Goal: Check status

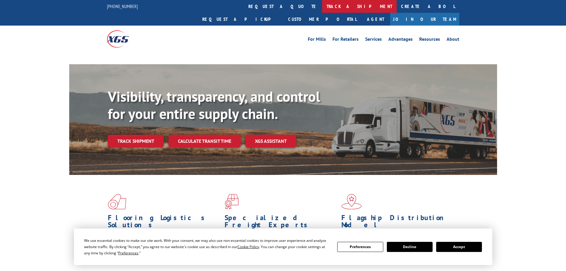
click at [322, 3] on link "track a shipment" at bounding box center [359, 6] width 75 height 13
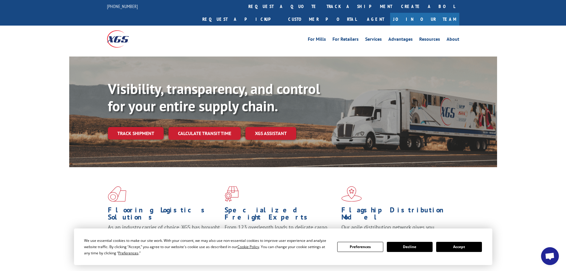
click at [455, 244] on button "Accept" at bounding box center [459, 247] width 46 height 10
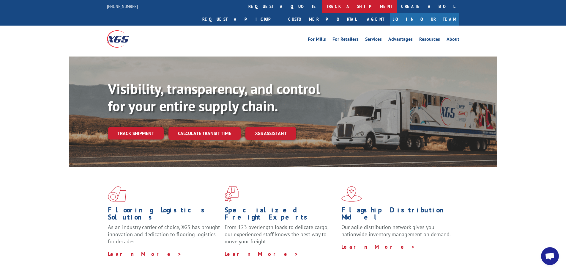
click at [322, 7] on link "track a shipment" at bounding box center [359, 6] width 75 height 13
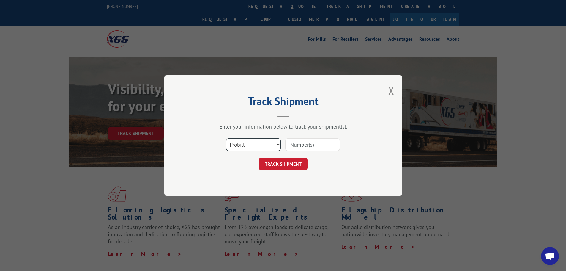
click at [259, 139] on select "Select category... Probill BOL PO" at bounding box center [253, 144] width 55 height 12
select select "bol"
click at [226, 138] on select "Select category... Probill BOL PO" at bounding box center [253, 144] width 55 height 12
click at [304, 145] on input at bounding box center [312, 144] width 55 height 12
paste input "6017086"
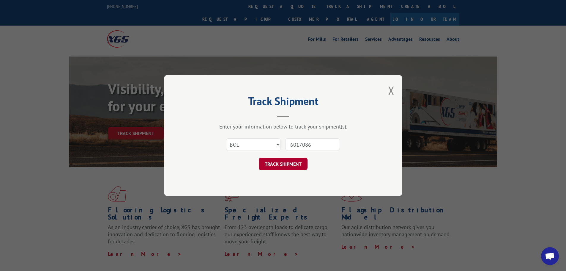
type input "6017086"
click at [284, 161] on button "TRACK SHIPMENT" at bounding box center [283, 164] width 49 height 12
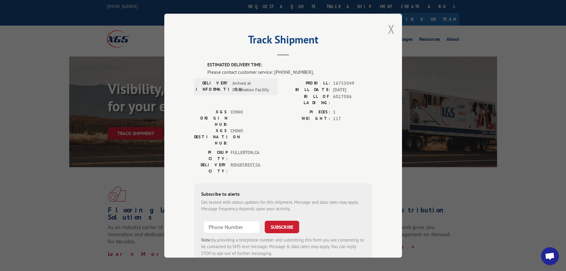
click at [388, 29] on button "Close modal" at bounding box center [391, 29] width 7 height 16
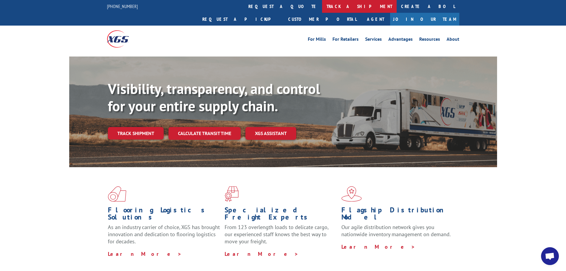
click at [322, 5] on link "track a shipment" at bounding box center [359, 6] width 75 height 13
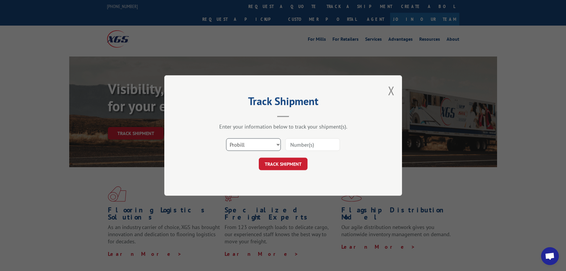
click at [244, 146] on select "Select category... Probill BOL PO" at bounding box center [253, 144] width 55 height 12
select select "po"
click at [226, 138] on select "Select category... Probill BOL PO" at bounding box center [253, 144] width 55 height 12
click at [310, 146] on input at bounding box center [312, 144] width 55 height 12
paste input "89509798"
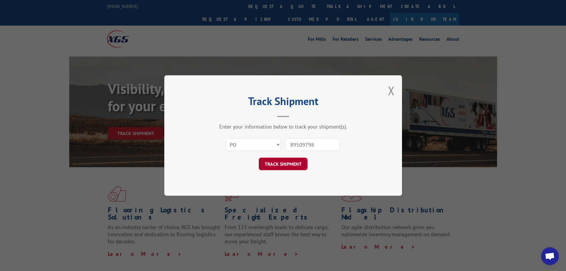
type input "89509798"
click at [291, 164] on button "TRACK SHIPMENT" at bounding box center [283, 164] width 49 height 12
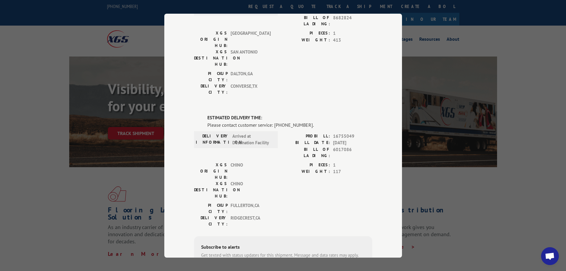
scroll to position [89, 0]
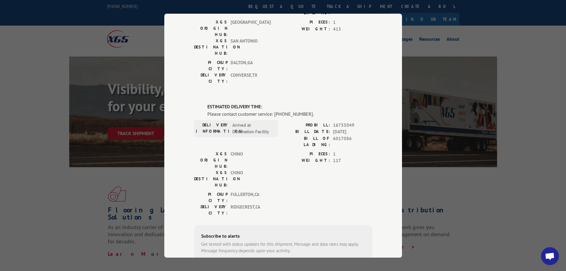
click at [552, 258] on span "Open chat" at bounding box center [550, 256] width 10 height 8
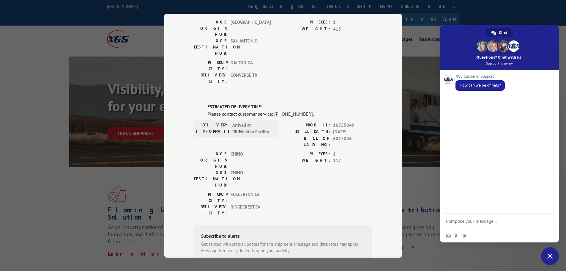
click at [476, 224] on textarea "Compose your message..." at bounding box center [493, 224] width 94 height 11
type textarea "Can you please help me track an order"
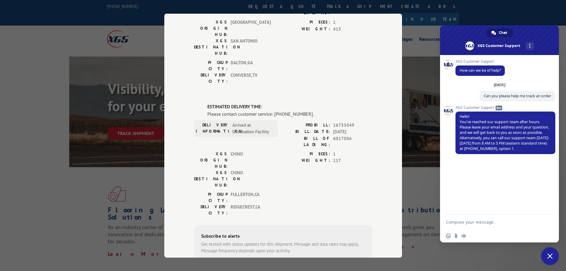
click at [423, 178] on div "Track Shipment DELIVERED DELIVERY INFORMATION: PROBILL: 10155021 BILL DATE: [DA…" at bounding box center [283, 135] width 566 height 271
click at [555, 258] on span "Close chat" at bounding box center [550, 256] width 18 height 18
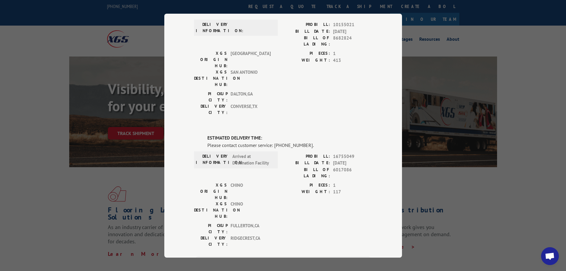
scroll to position [0, 0]
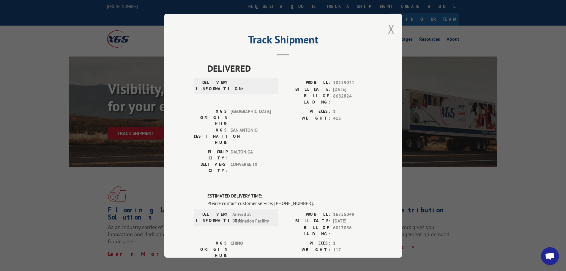
click at [389, 27] on button "Close modal" at bounding box center [391, 29] width 7 height 16
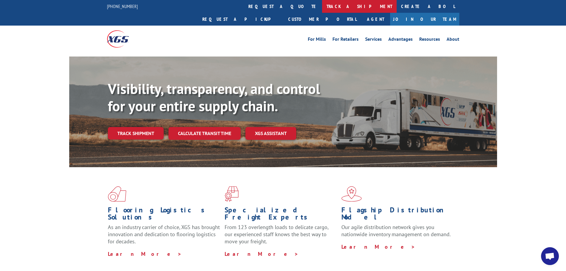
click at [322, 5] on link "track a shipment" at bounding box center [359, 6] width 75 height 13
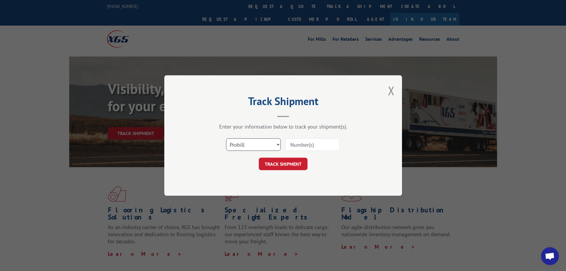
click at [247, 145] on select "Select category... Probill BOL PO" at bounding box center [253, 144] width 55 height 12
select select "bol"
click at [226, 138] on select "Select category... Probill BOL PO" at bounding box center [253, 144] width 55 height 12
click at [312, 146] on input at bounding box center [312, 144] width 55 height 12
paste input "6017087"
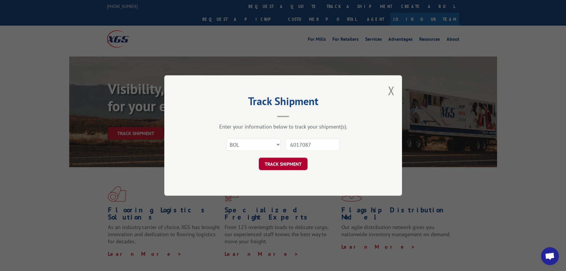
type input "6017087"
click at [290, 163] on button "TRACK SHIPMENT" at bounding box center [283, 164] width 49 height 12
